Goal: Check status: Check status

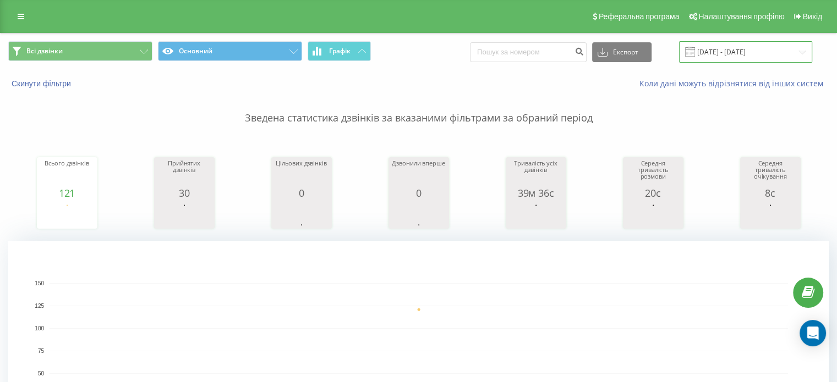
click at [798, 51] on input "[DATE] - [DATE]" at bounding box center [745, 51] width 133 height 21
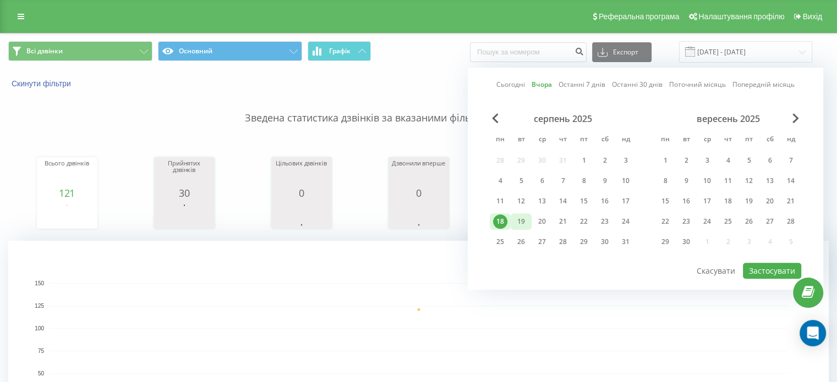
click at [523, 218] on div "19" at bounding box center [521, 221] width 14 height 14
click at [761, 271] on button "Застосувати" at bounding box center [771, 271] width 58 height 16
type input "[DATE] - [DATE]"
